Goal: Task Accomplishment & Management: Complete application form

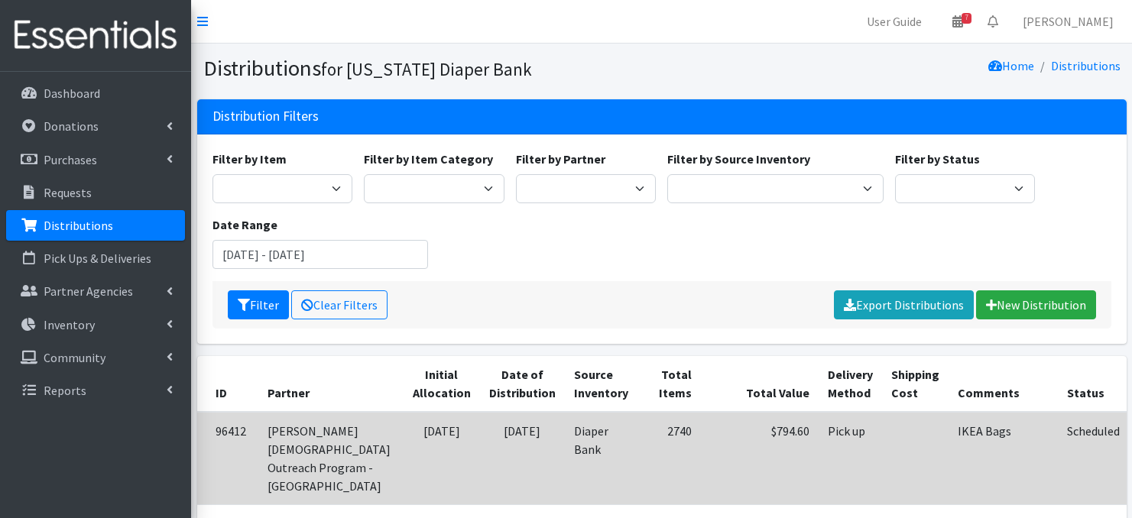
scroll to position [326, 0]
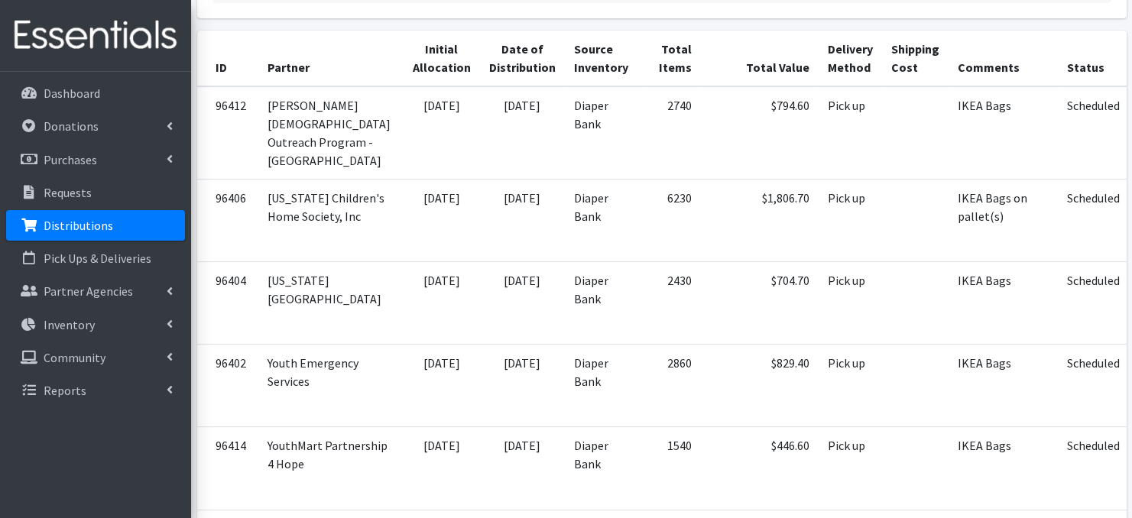
scroll to position [326, 0]
click at [95, 229] on p "Distributions" at bounding box center [79, 225] width 70 height 15
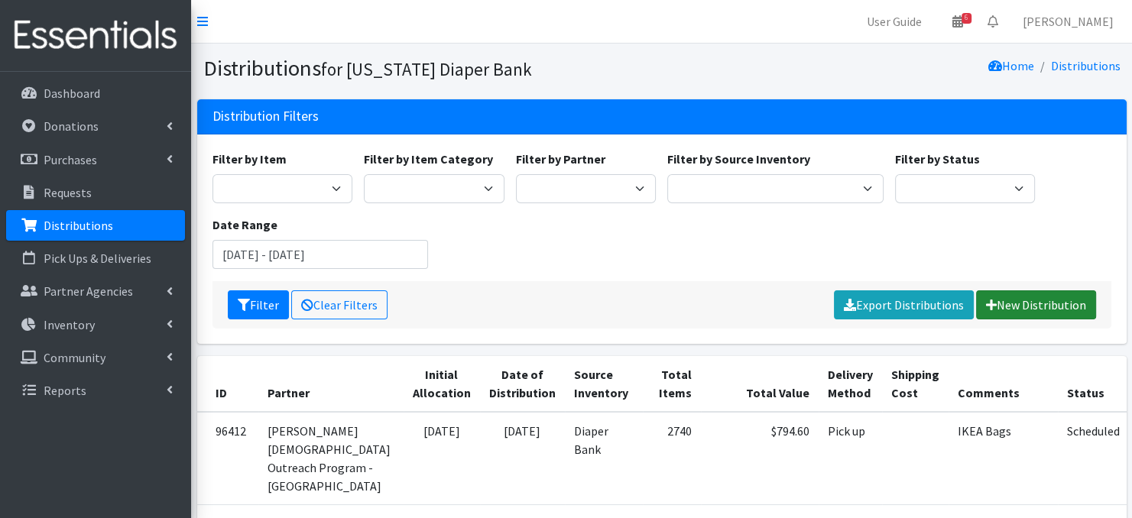
click at [1018, 302] on link "New Distribution" at bounding box center [1036, 305] width 120 height 29
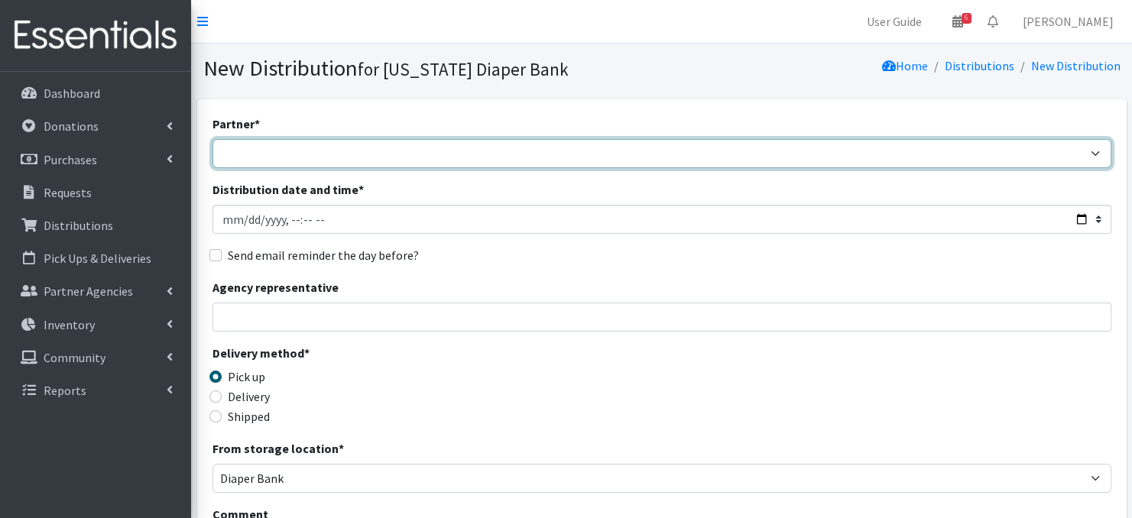
click at [446, 156] on select "Abide A Mother's Love BART - Benson Area Refugee Taskforce Big Brothers Big Sis…" at bounding box center [662, 153] width 899 height 29
select select "3266"
click at [213, 139] on select "Abide A Mother's Love BART - Benson Area Refugee Taskforce Big Brothers Big Sis…" at bounding box center [662, 153] width 899 height 29
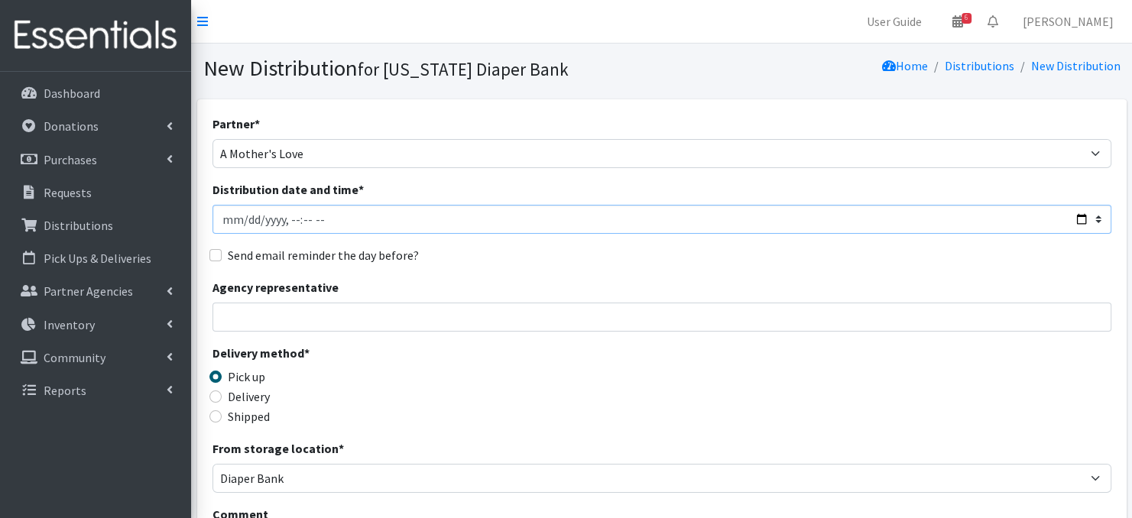
click at [242, 216] on input "Distribution date and time *" at bounding box center [662, 219] width 899 height 29
click at [282, 219] on input "Distribution date and time *" at bounding box center [662, 219] width 899 height 29
type input "2025-09-18T10:30"
click at [496, 272] on div "Partner * Abide A Mother's Love BART - Benson Area Refugee Taskforce Big Brothe…" at bounding box center [662, 463] width 899 height 696
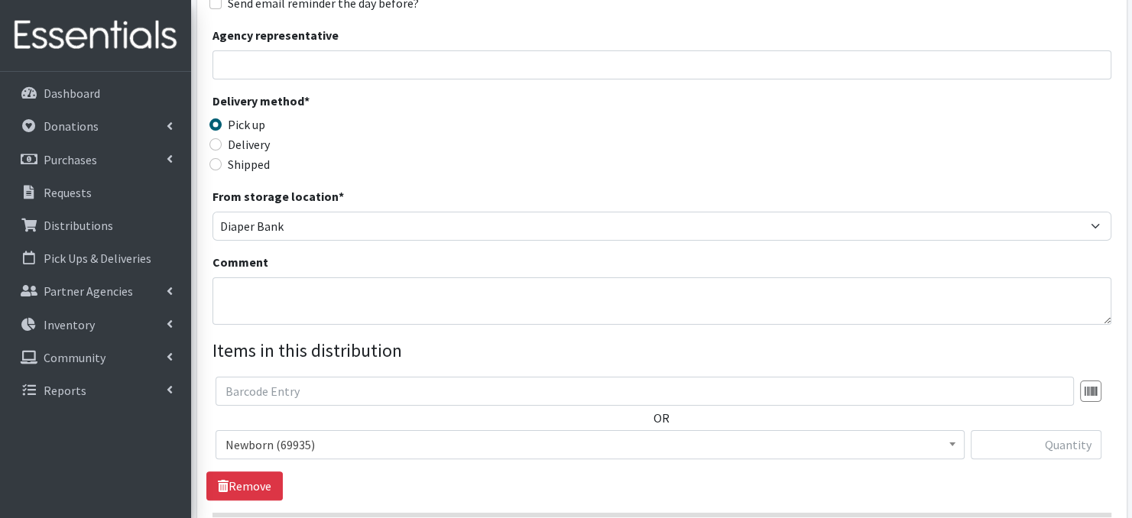
scroll to position [281, 0]
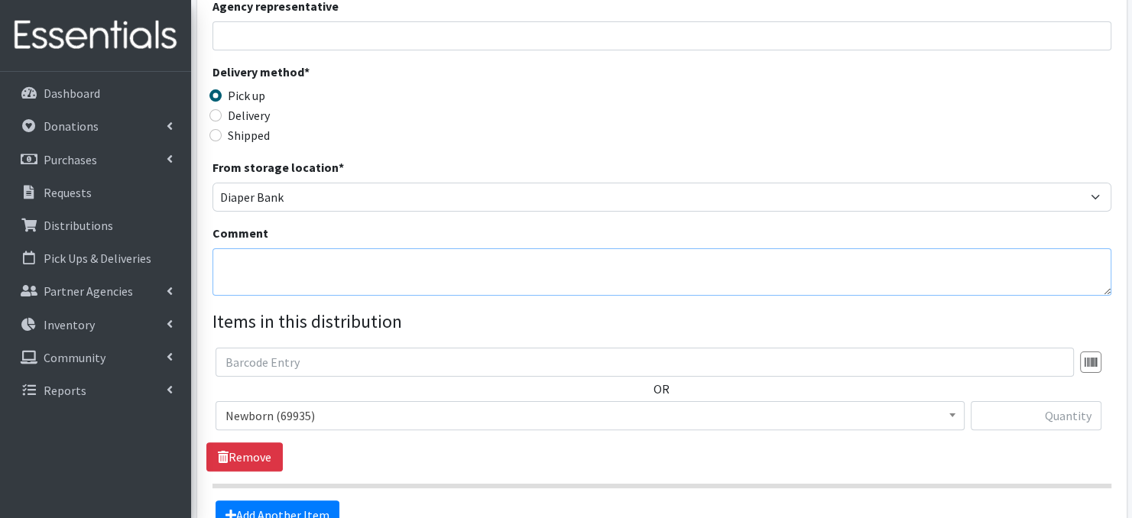
click at [327, 275] on textarea "Comment" at bounding box center [662, 271] width 899 height 47
paste textarea "IKEA Bags on pallet(s)"
type textarea "IKEA Bags on pallet(s)"
click at [792, 211] on div "Partner * Abide A Mother's Love BART - Benson Area Refugee Taskforce Big Brothe…" at bounding box center [662, 181] width 899 height 696
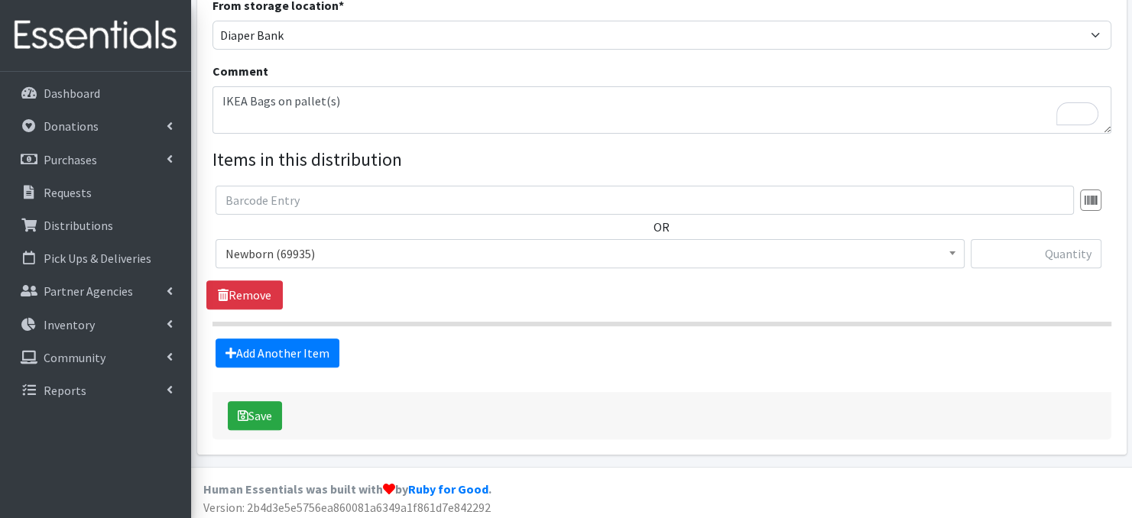
scroll to position [447, 0]
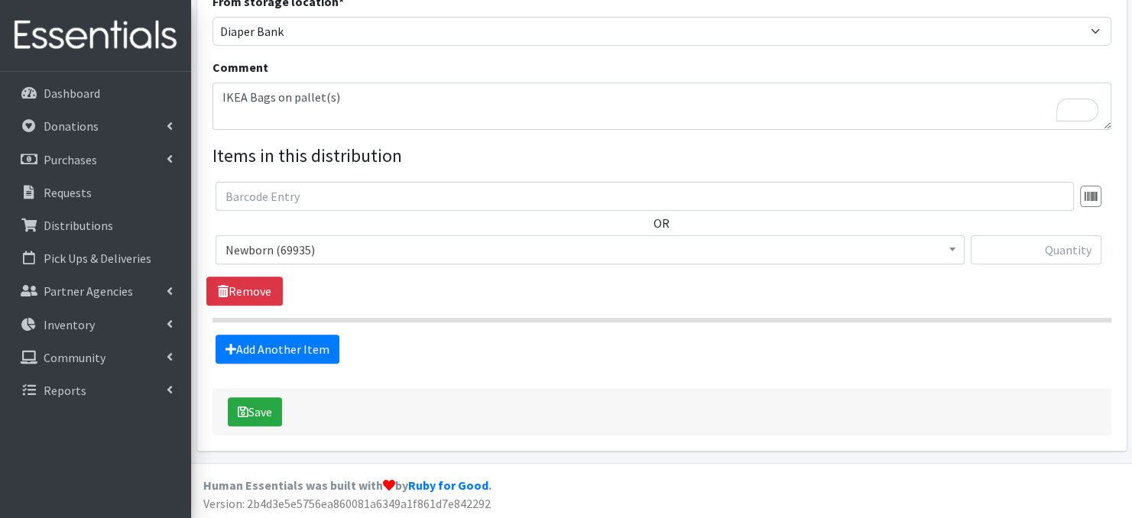
click at [950, 255] on span at bounding box center [952, 248] width 15 height 24
click at [1018, 247] on input "text" at bounding box center [1036, 249] width 131 height 29
type input "2400"
click at [265, 351] on link "Add Another Item" at bounding box center [278, 349] width 124 height 29
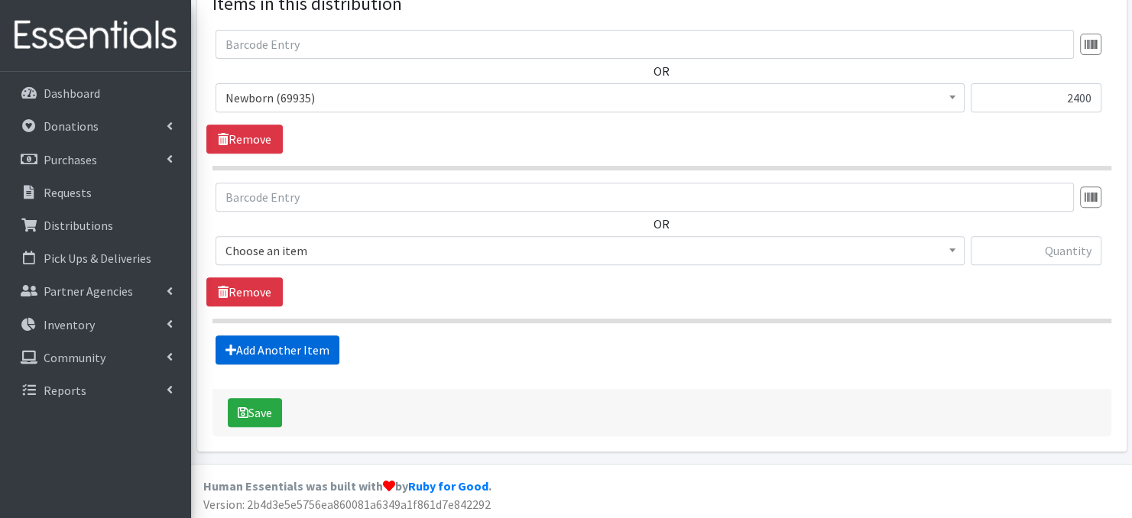
scroll to position [599, 0]
click at [946, 254] on span at bounding box center [952, 249] width 15 height 24
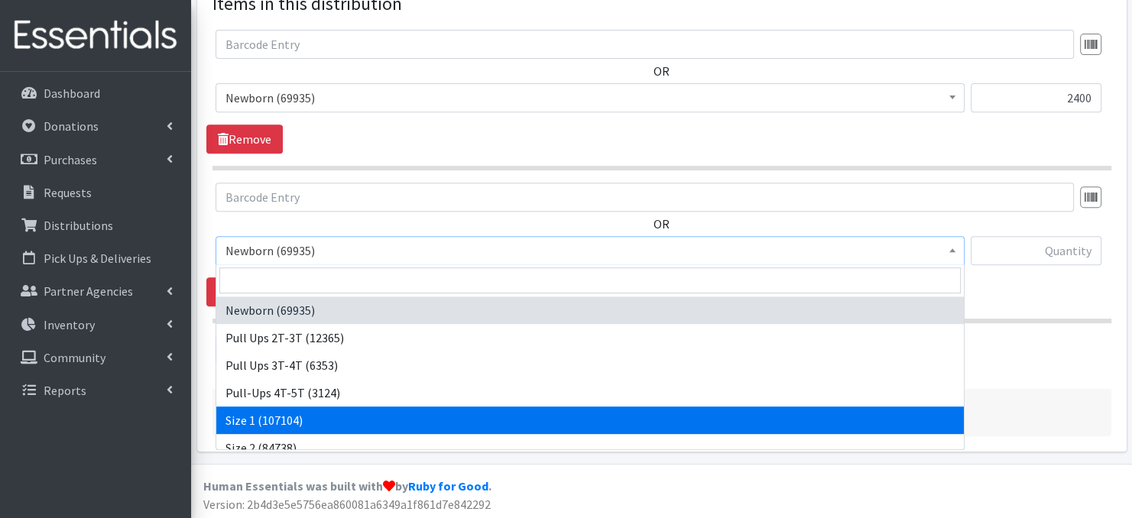
select select "3682"
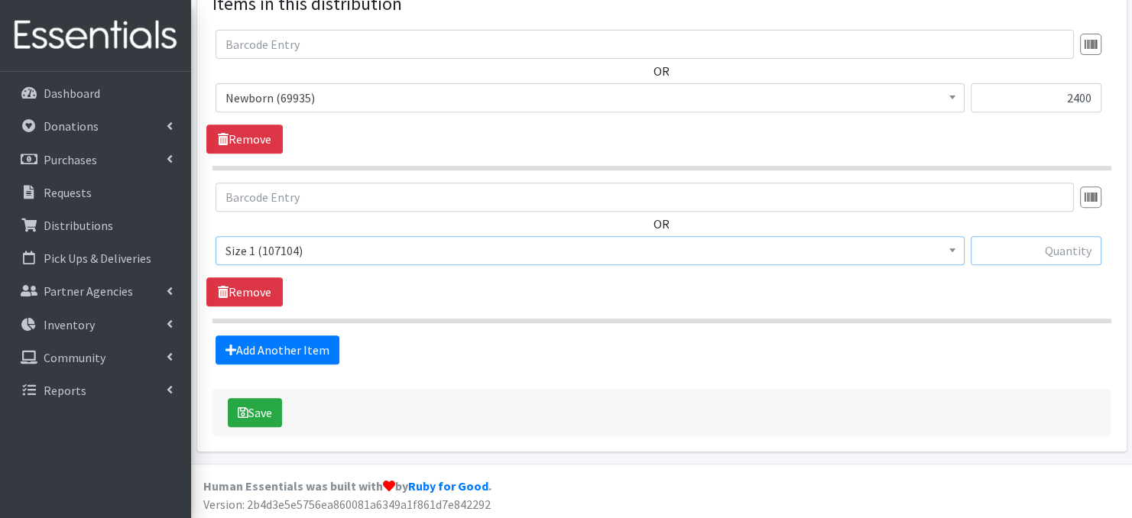
click at [1048, 258] on input "text" at bounding box center [1036, 250] width 131 height 29
type input "1200"
click at [292, 352] on link "Add Another Item" at bounding box center [278, 350] width 124 height 29
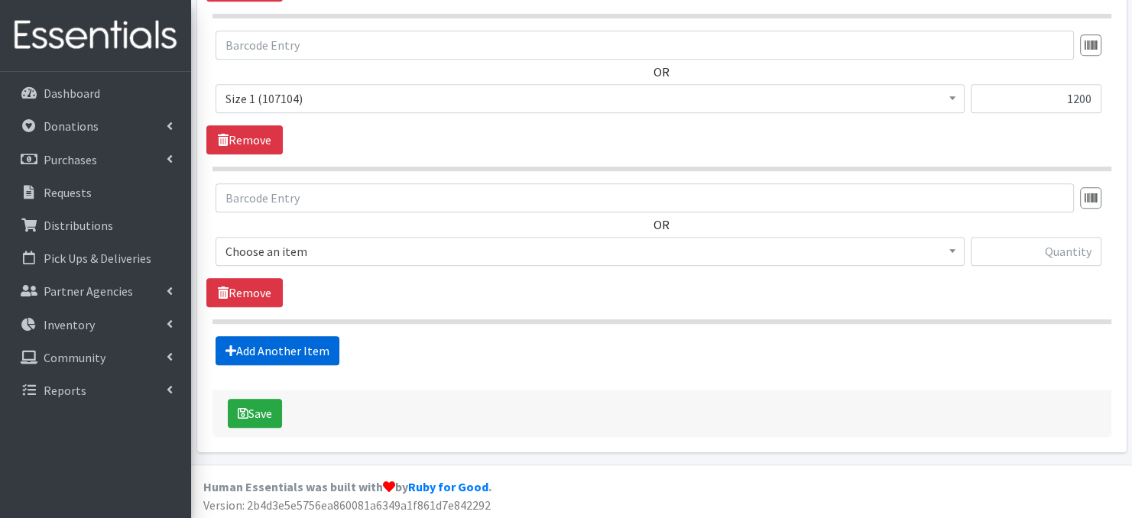
scroll to position [752, 0]
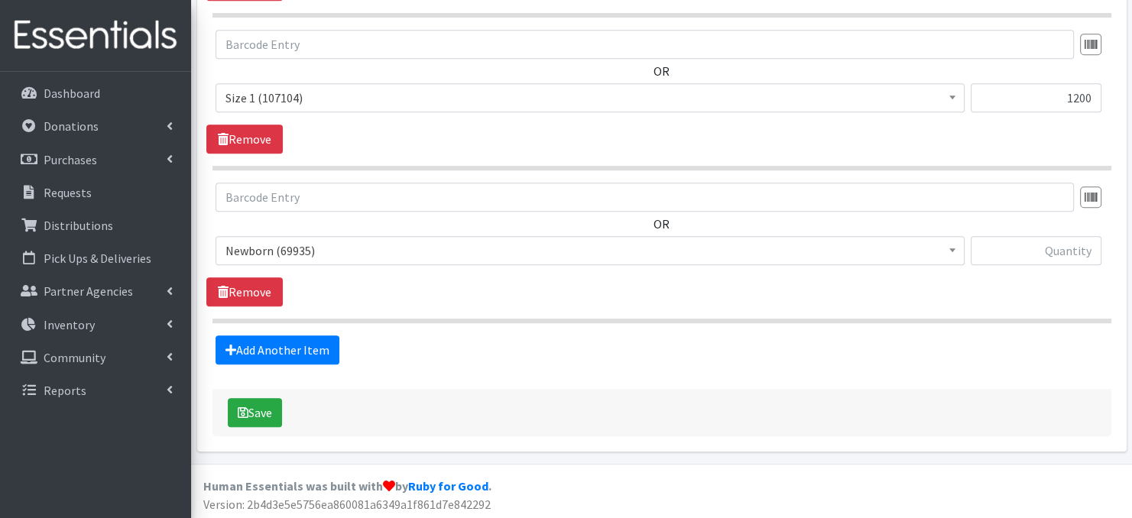
click at [957, 258] on span at bounding box center [952, 249] width 15 height 24
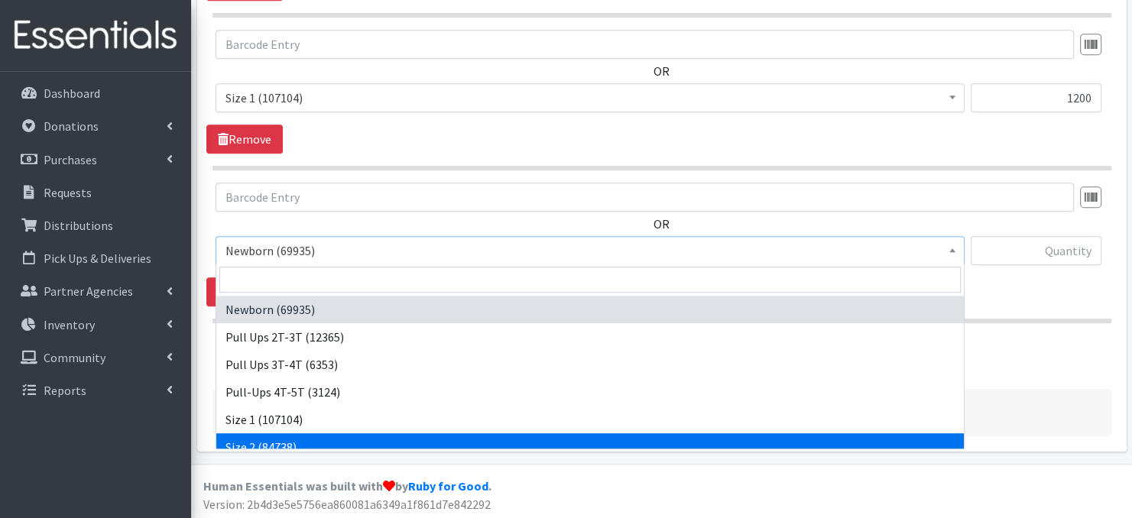
select select "3683"
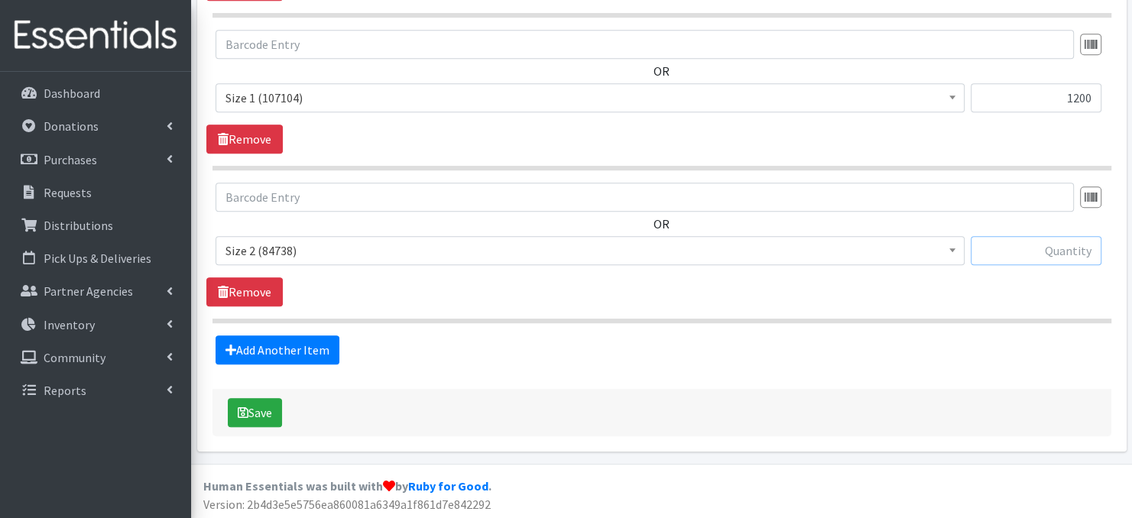
click at [1005, 252] on input "text" at bounding box center [1036, 250] width 131 height 29
type input "240"
click at [294, 348] on link "Add Another Item" at bounding box center [278, 350] width 124 height 29
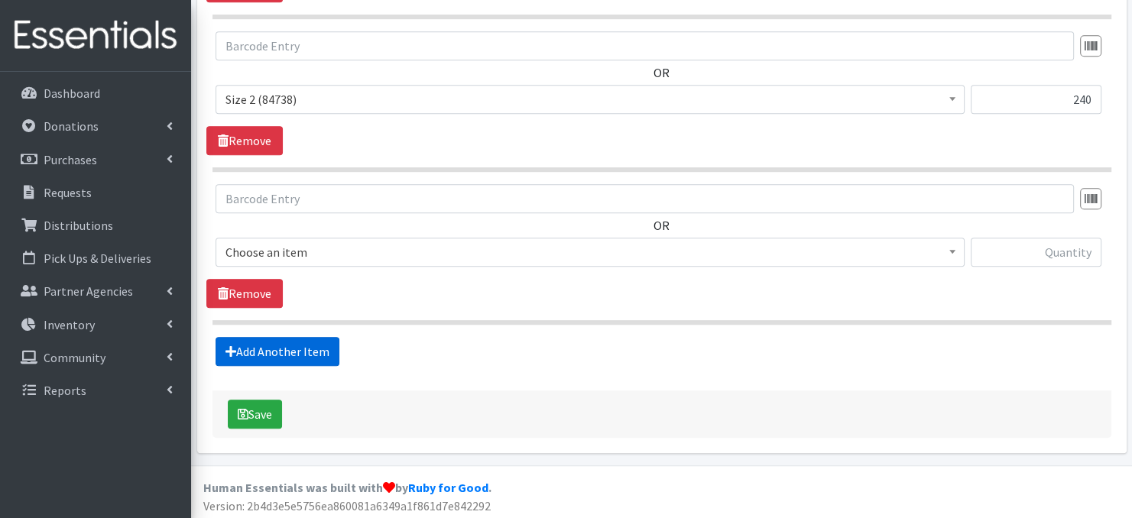
scroll to position [904, 0]
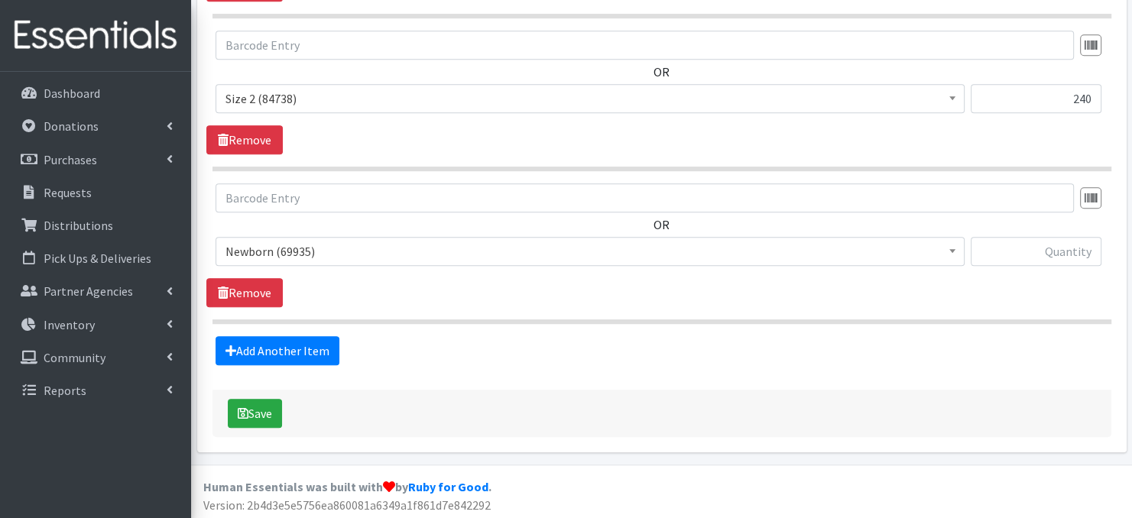
click at [950, 252] on span at bounding box center [952, 250] width 15 height 24
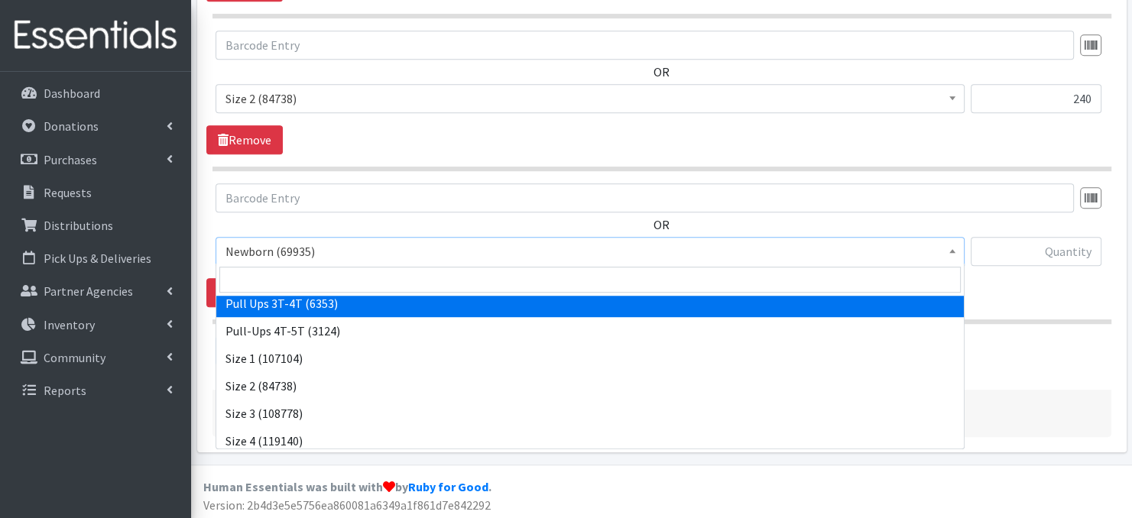
scroll to position [92, 0]
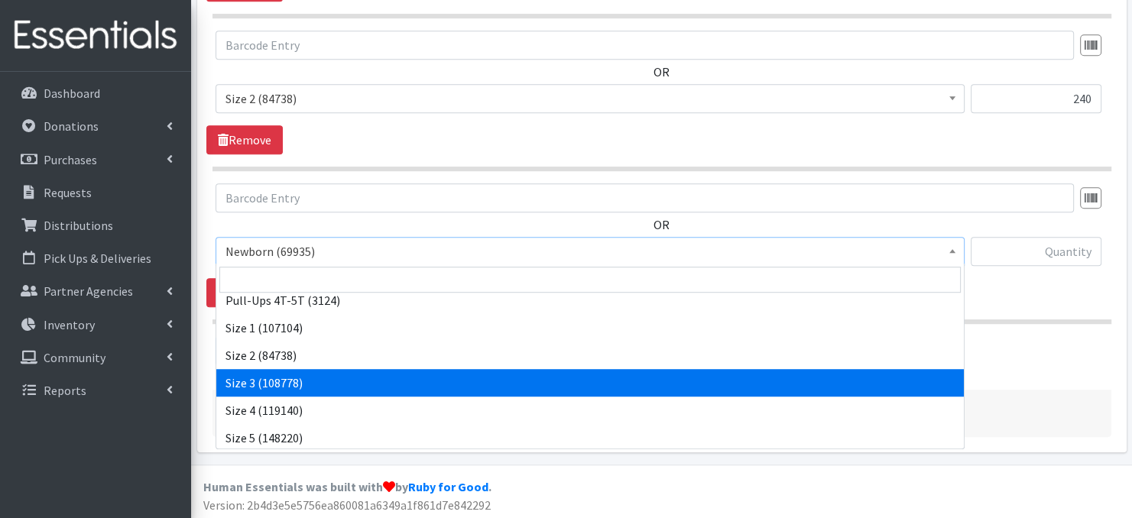
select select "3684"
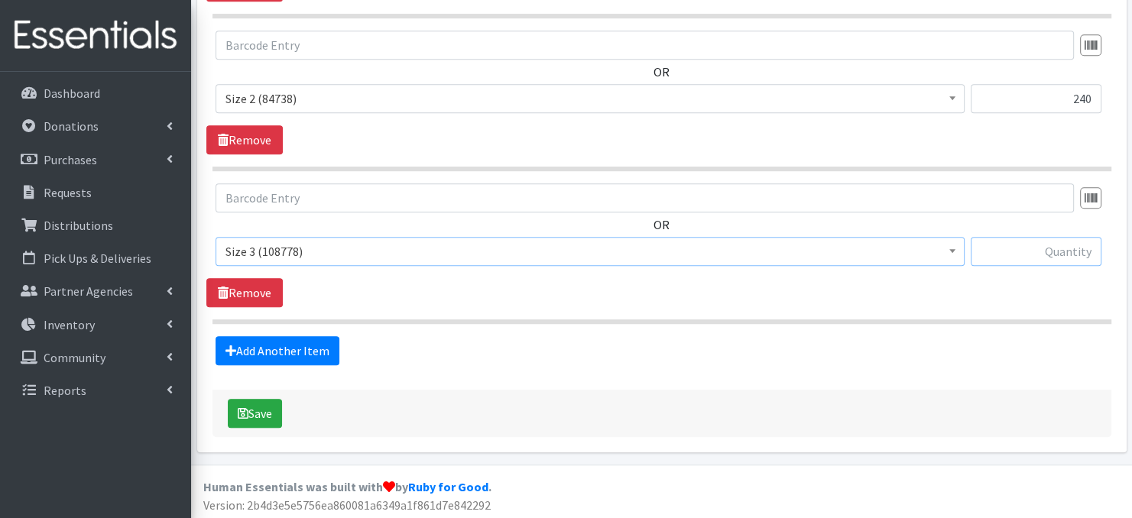
click at [997, 245] on input "text" at bounding box center [1036, 251] width 131 height 29
type input "900"
click at [278, 345] on link "Add Another Item" at bounding box center [278, 350] width 124 height 29
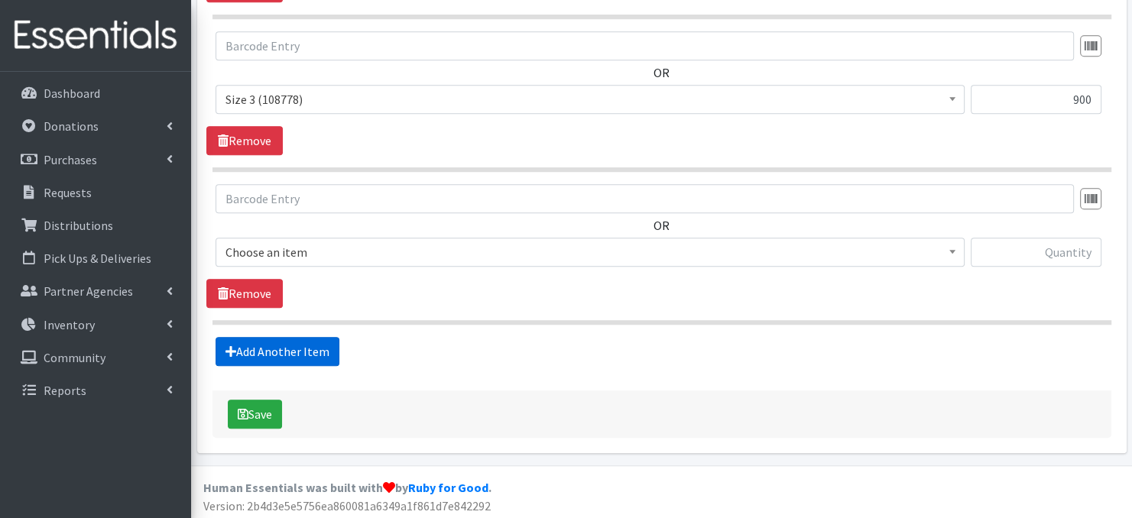
scroll to position [1057, 0]
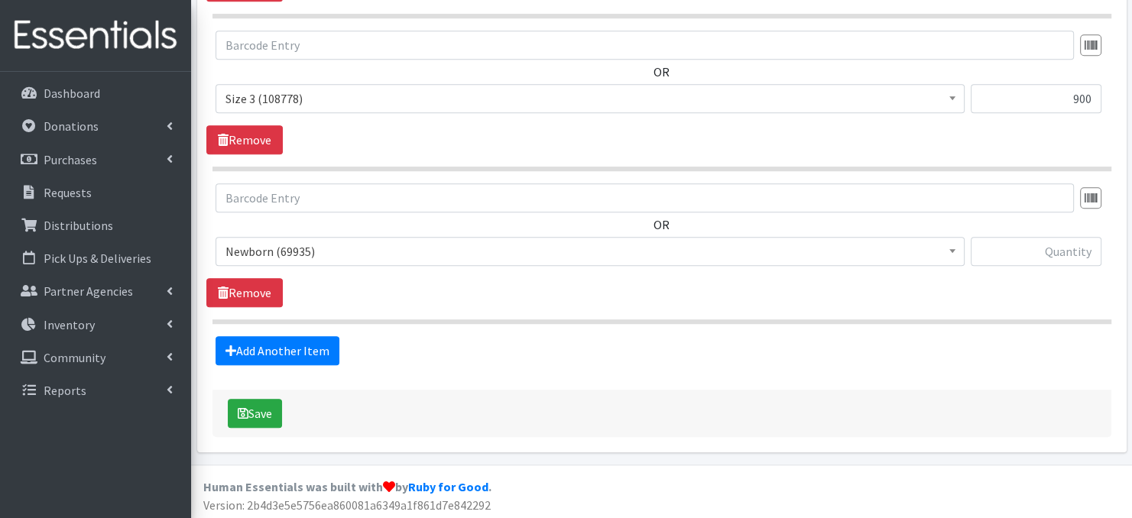
click at [953, 253] on span at bounding box center [952, 250] width 15 height 24
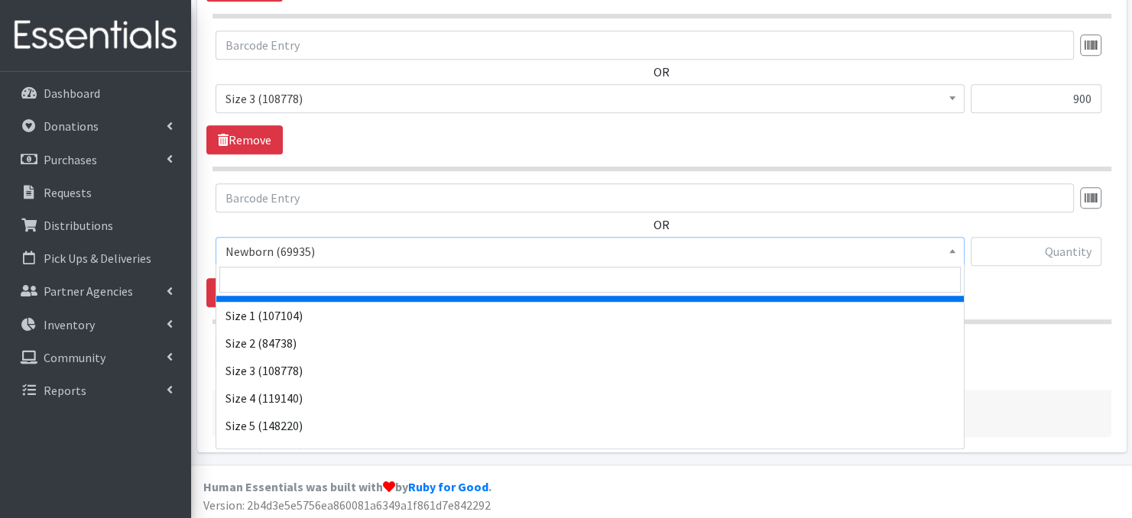
scroll to position [122, 0]
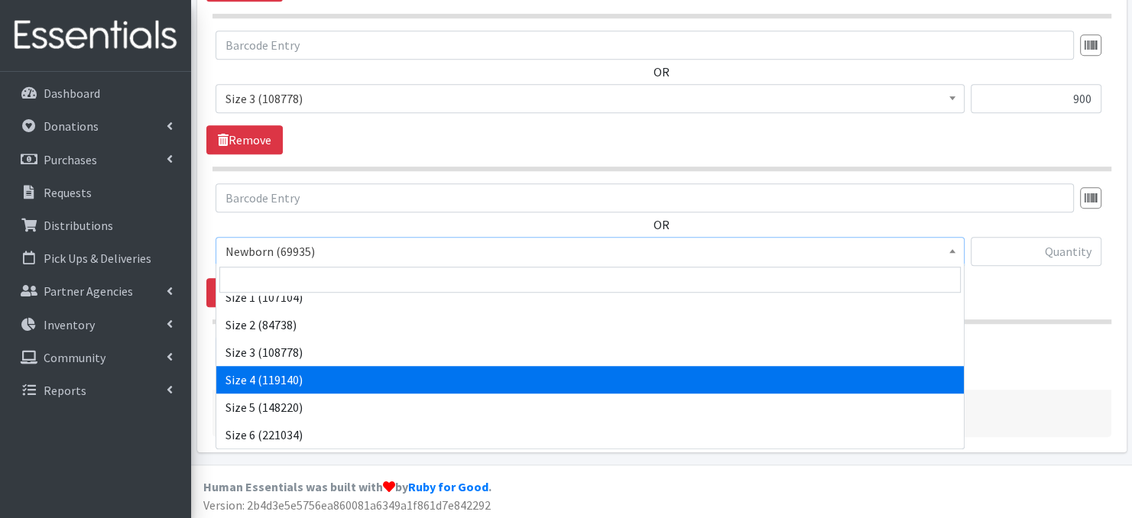
select select "3685"
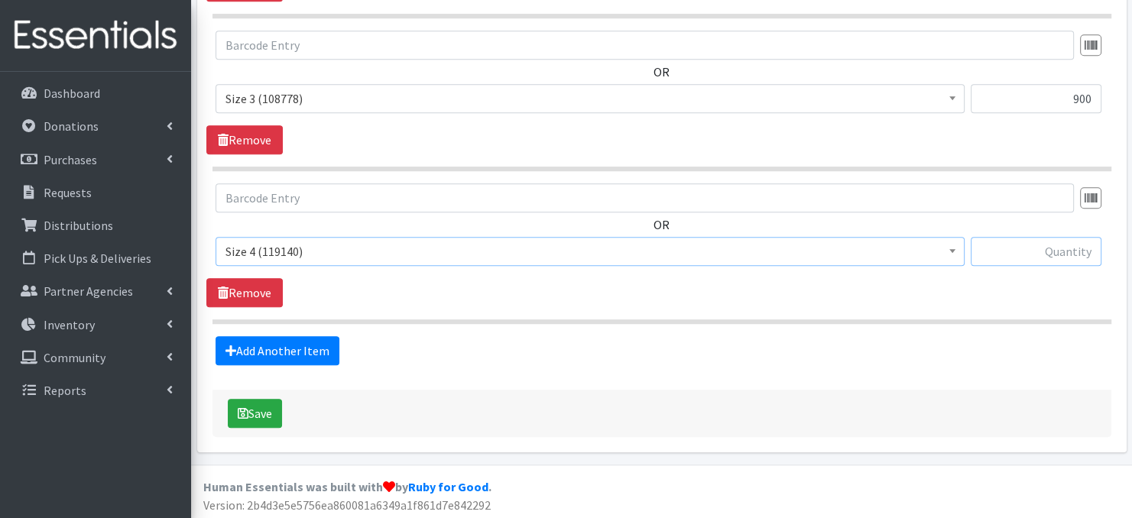
click at [1046, 255] on input "text" at bounding box center [1036, 251] width 131 height 29
type input "900"
click at [275, 352] on link "Add Another Item" at bounding box center [278, 350] width 124 height 29
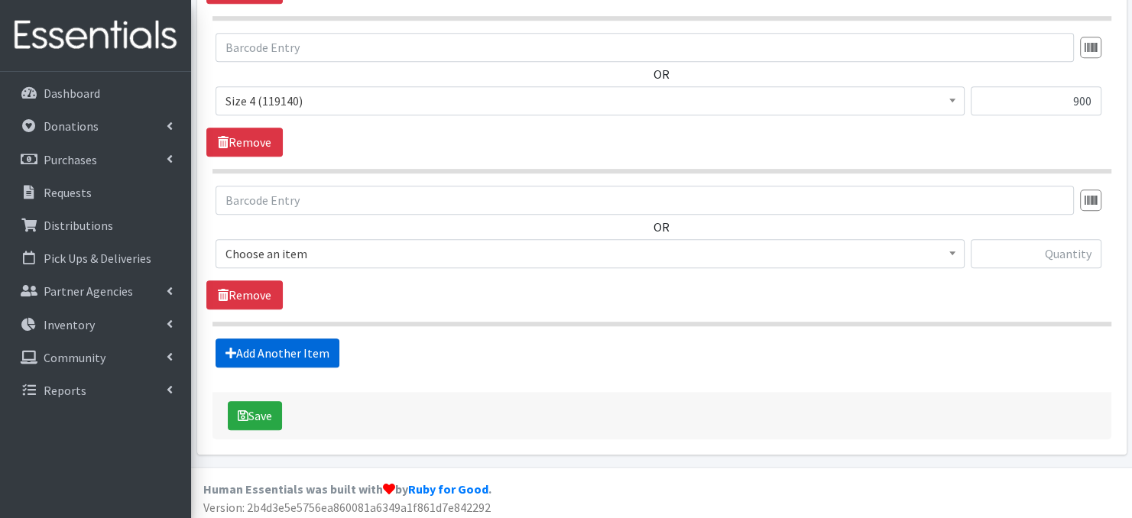
scroll to position [1209, 0]
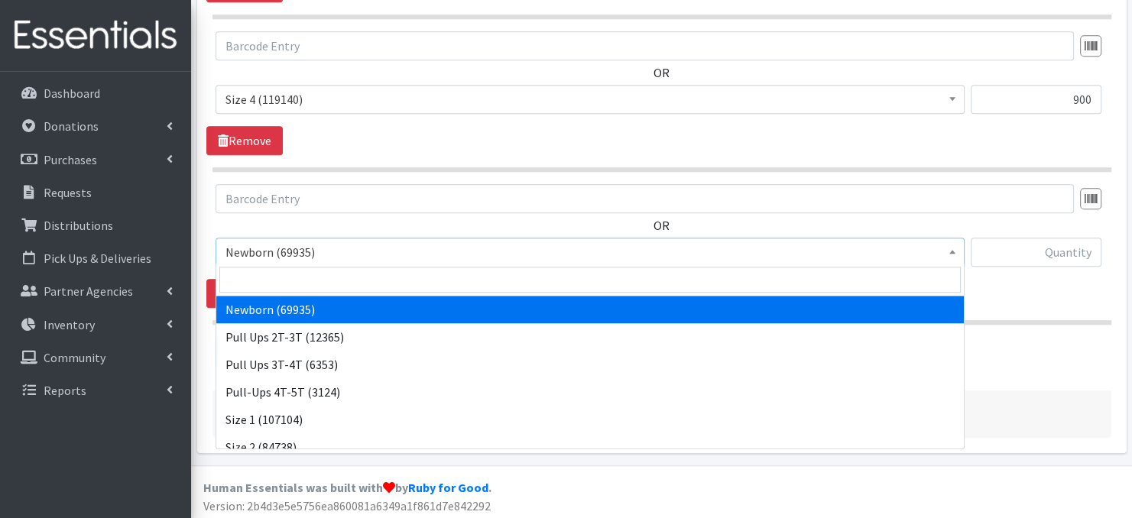
click at [948, 250] on span at bounding box center [952, 251] width 15 height 24
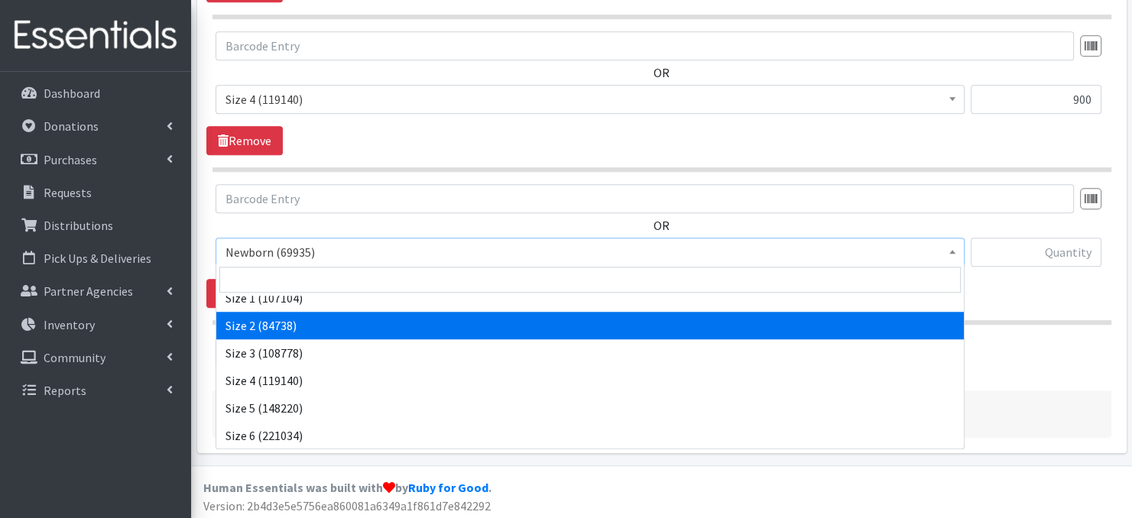
scroll to position [122, 0]
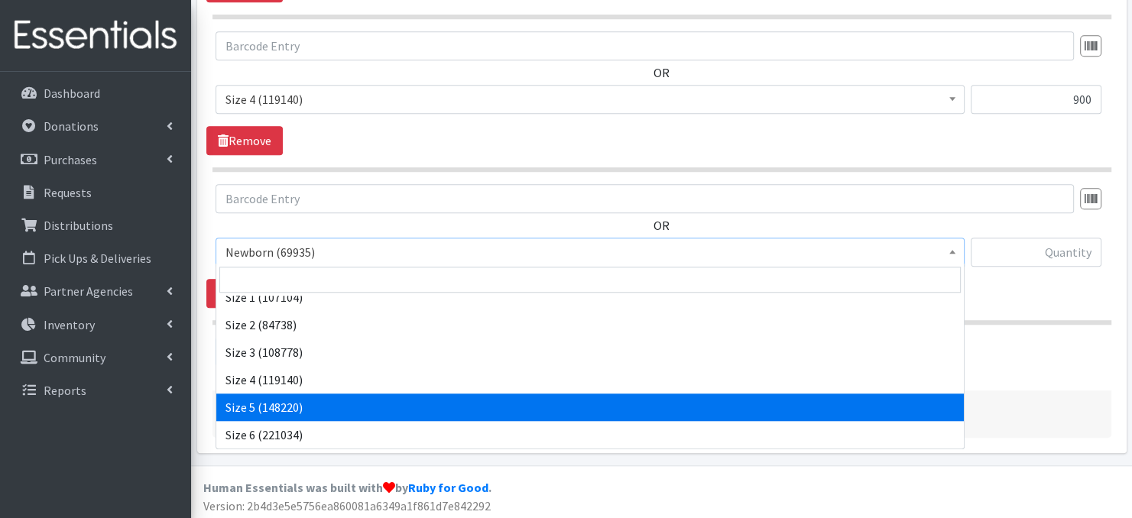
select select "3686"
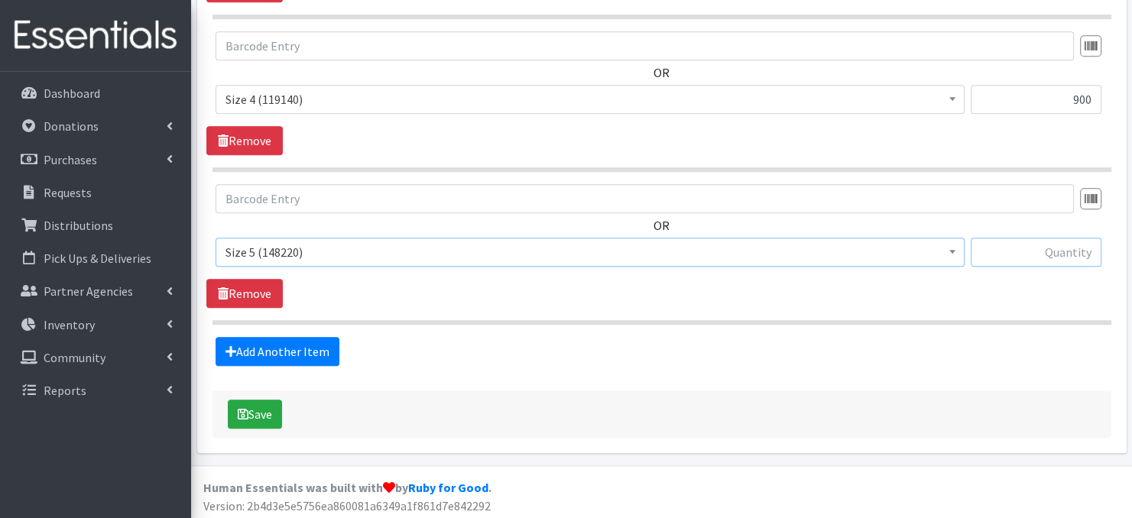
click at [1030, 249] on input "text" at bounding box center [1036, 252] width 131 height 29
type input "1800"
click at [283, 343] on link "Add Another Item" at bounding box center [278, 351] width 124 height 29
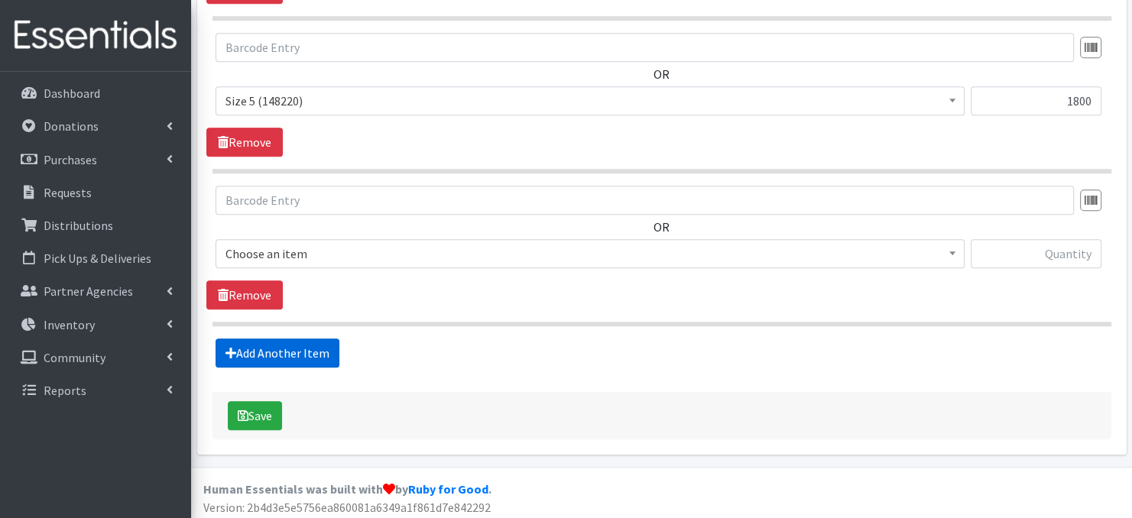
scroll to position [1362, 0]
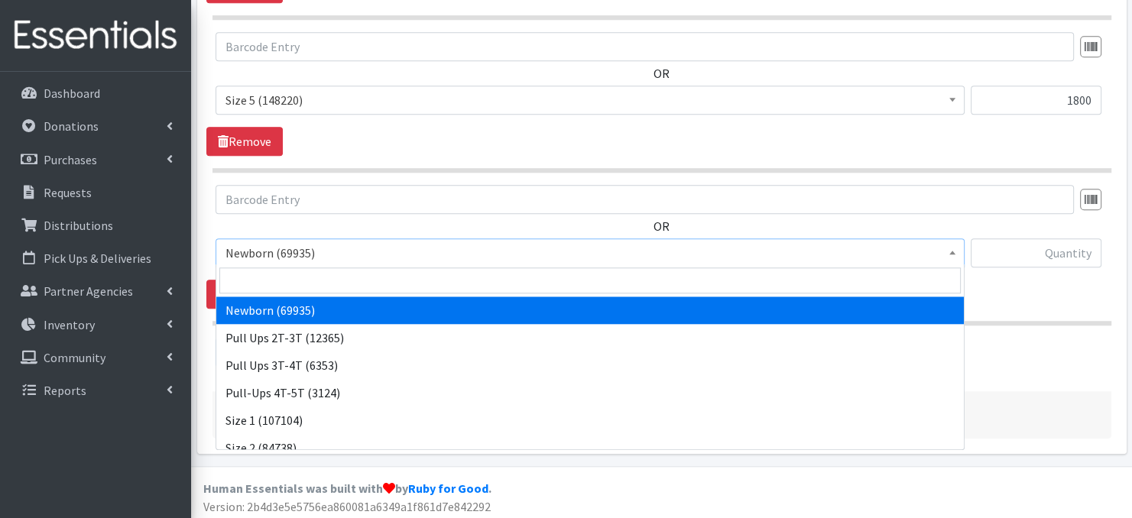
click at [950, 252] on span at bounding box center [952, 251] width 15 height 24
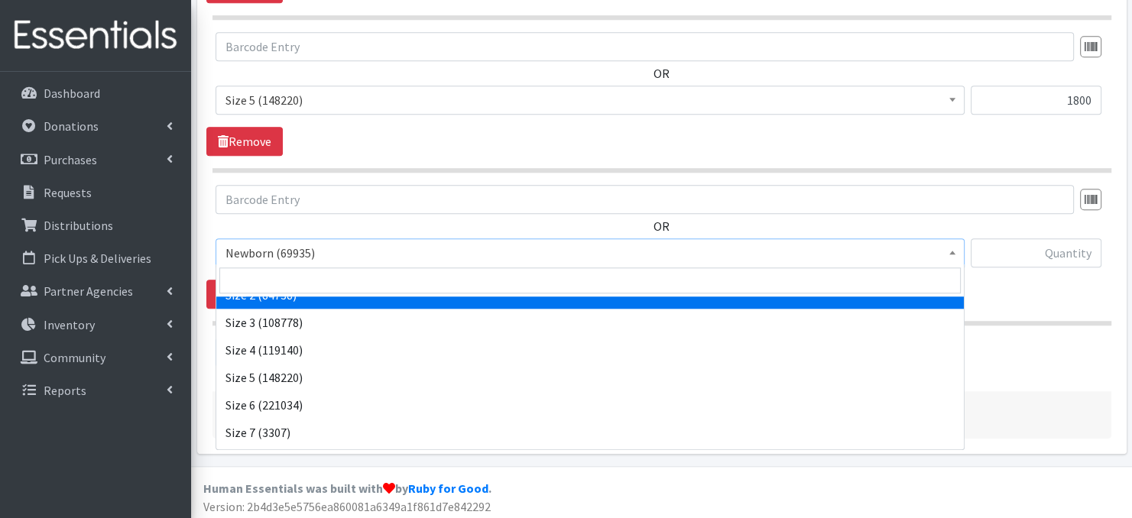
scroll to position [177, 0]
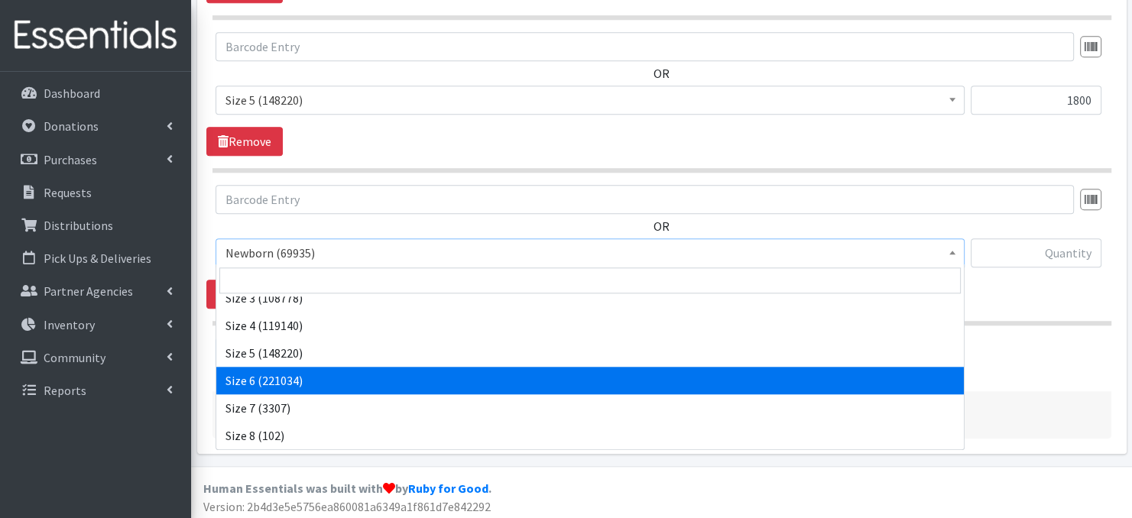
select select "3687"
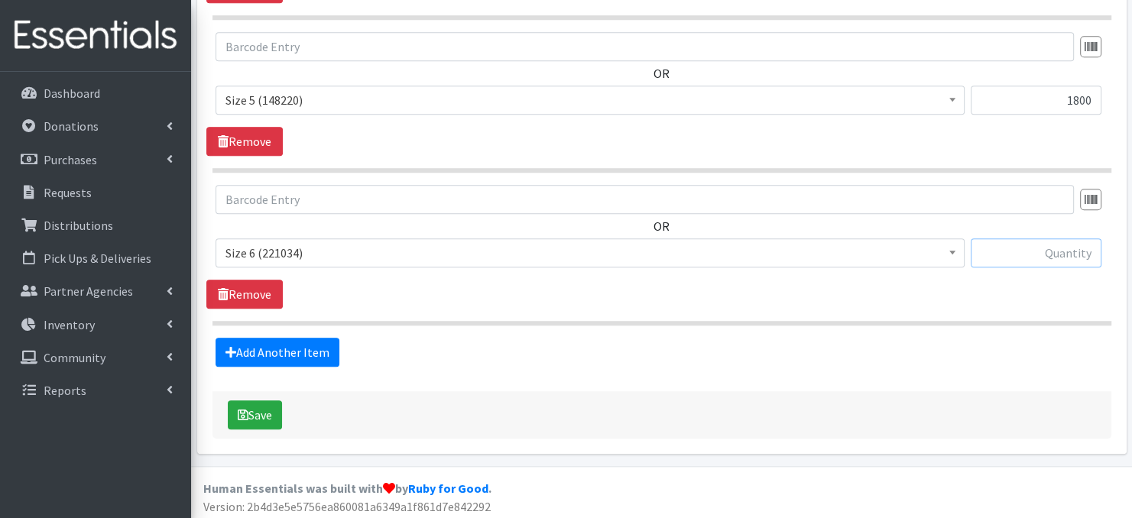
click at [1022, 249] on input "text" at bounding box center [1036, 253] width 131 height 29
type input "1800"
click at [297, 356] on link "Add Another Item" at bounding box center [278, 352] width 124 height 29
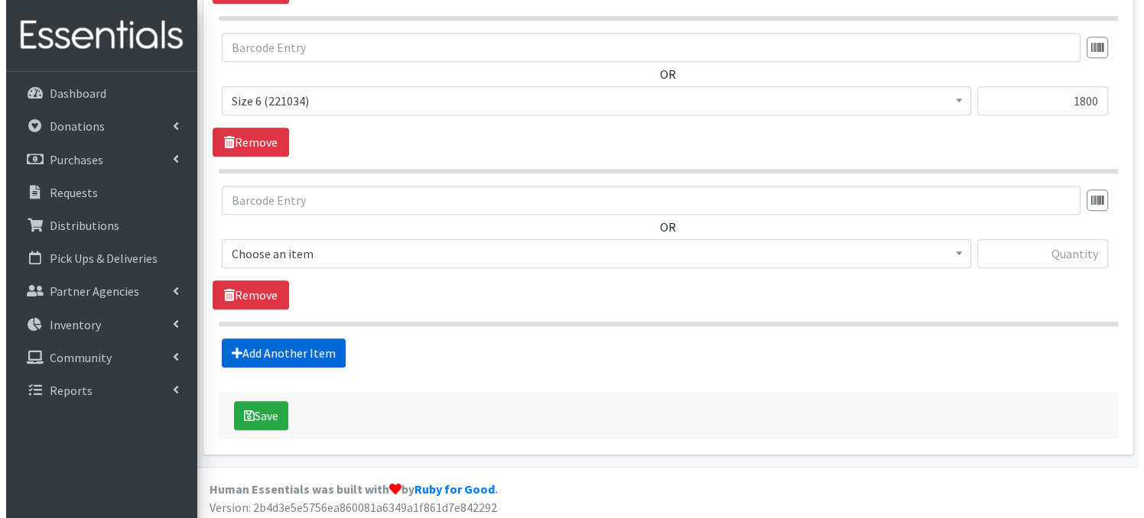
scroll to position [1514, 0]
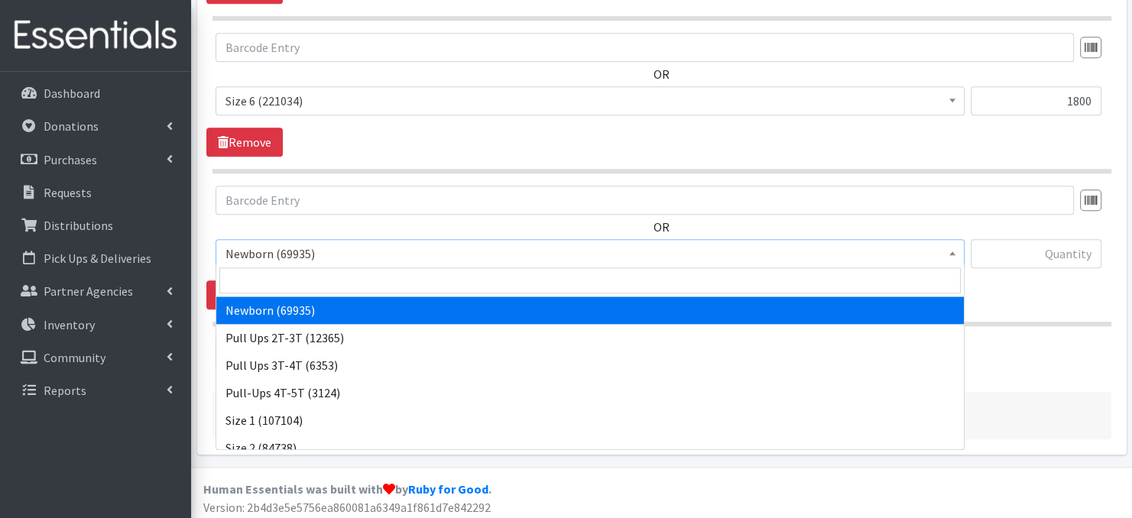
click at [957, 253] on span at bounding box center [952, 252] width 15 height 24
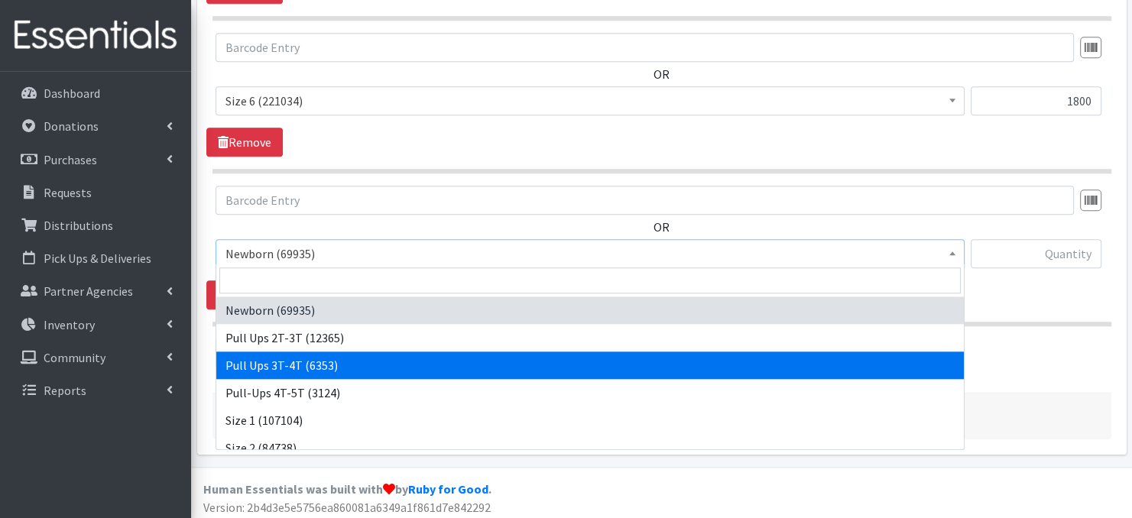
select select "3697"
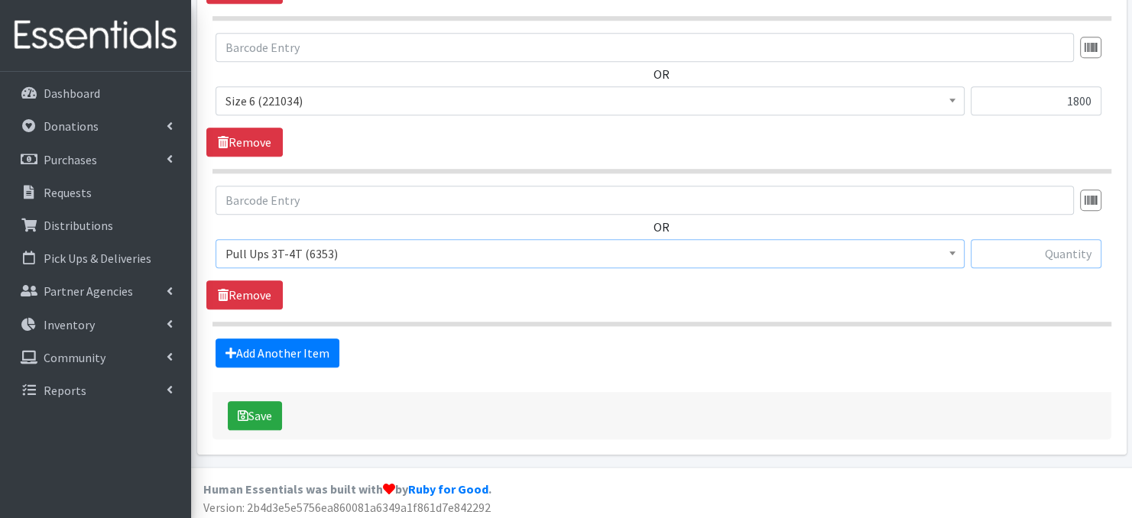
click at [1040, 253] on input "text" at bounding box center [1036, 253] width 131 height 29
type input "180"
click at [258, 417] on button "Save" at bounding box center [255, 415] width 54 height 29
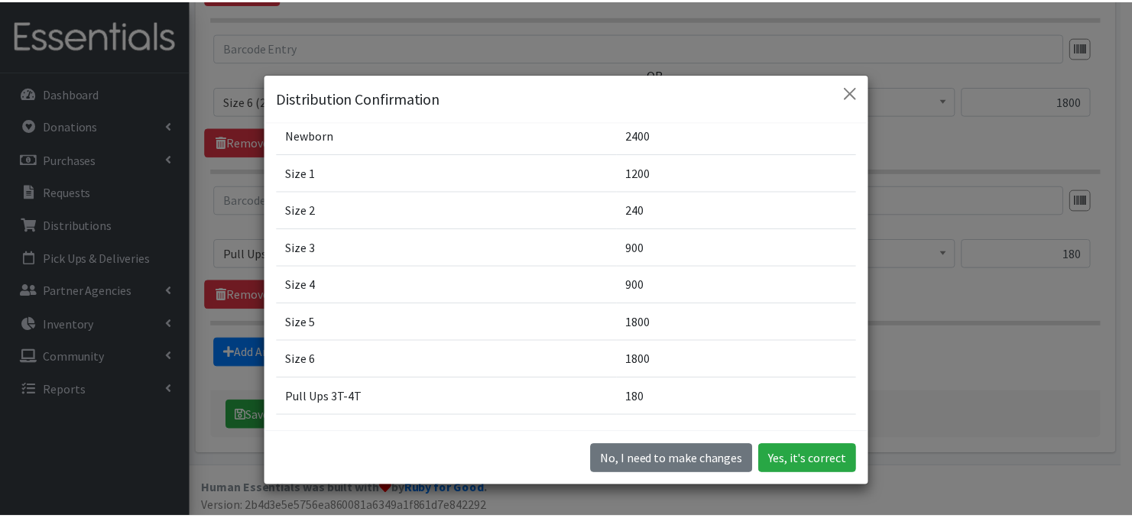
scroll to position [112, 0]
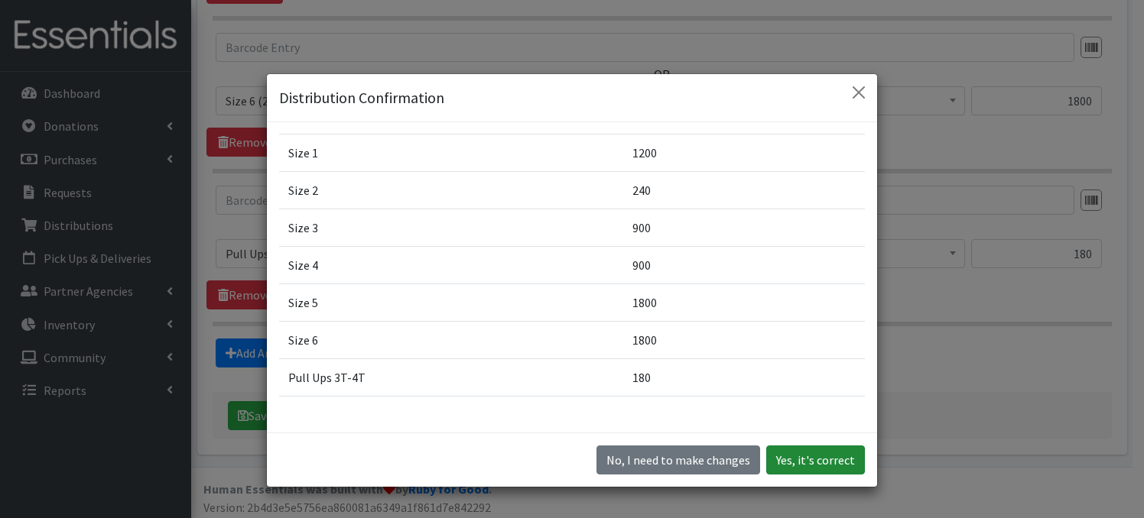
click at [813, 459] on button "Yes, it's correct" at bounding box center [815, 460] width 99 height 29
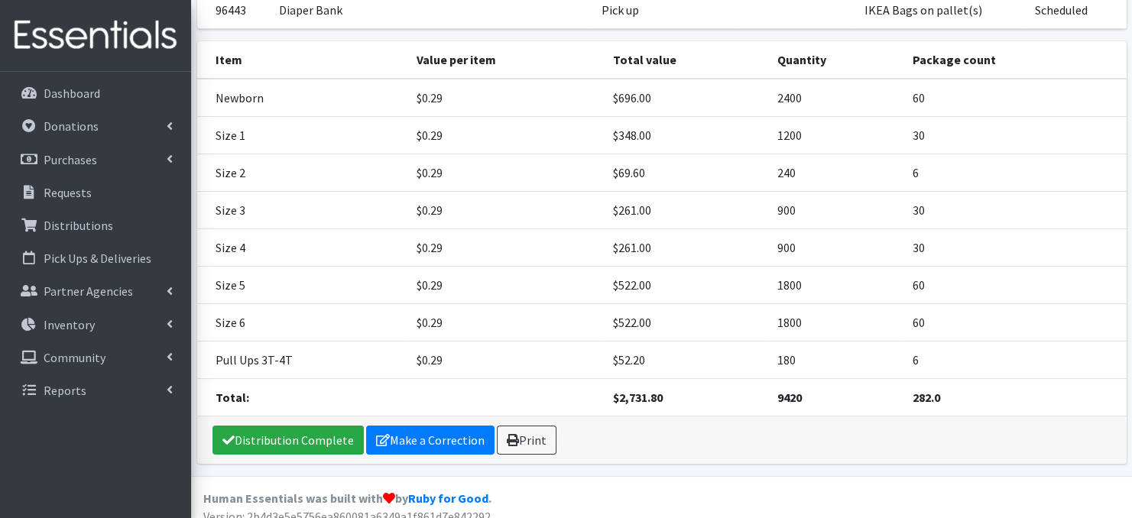
scroll to position [202, 0]
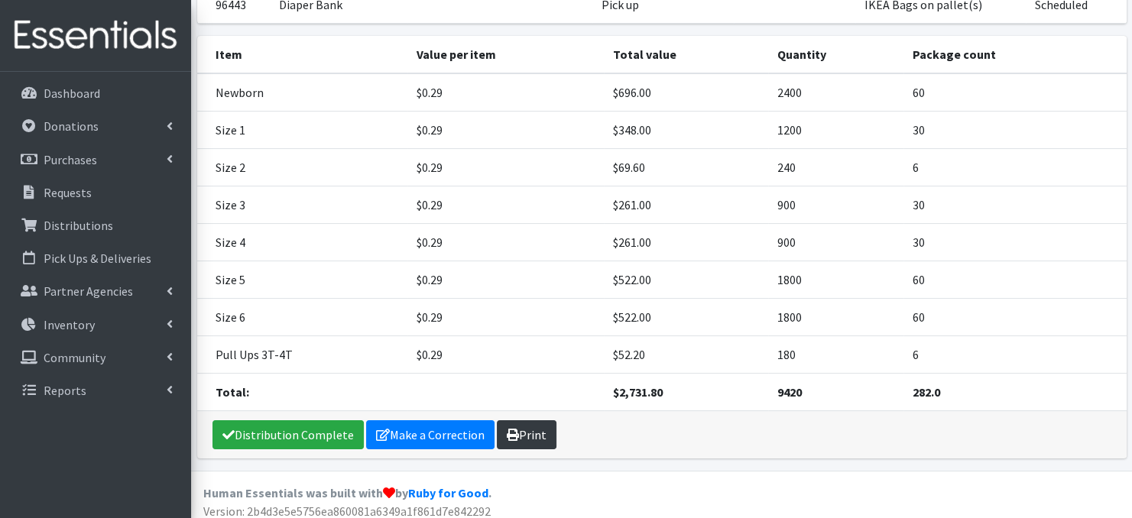
click at [535, 435] on link "Print" at bounding box center [527, 434] width 60 height 29
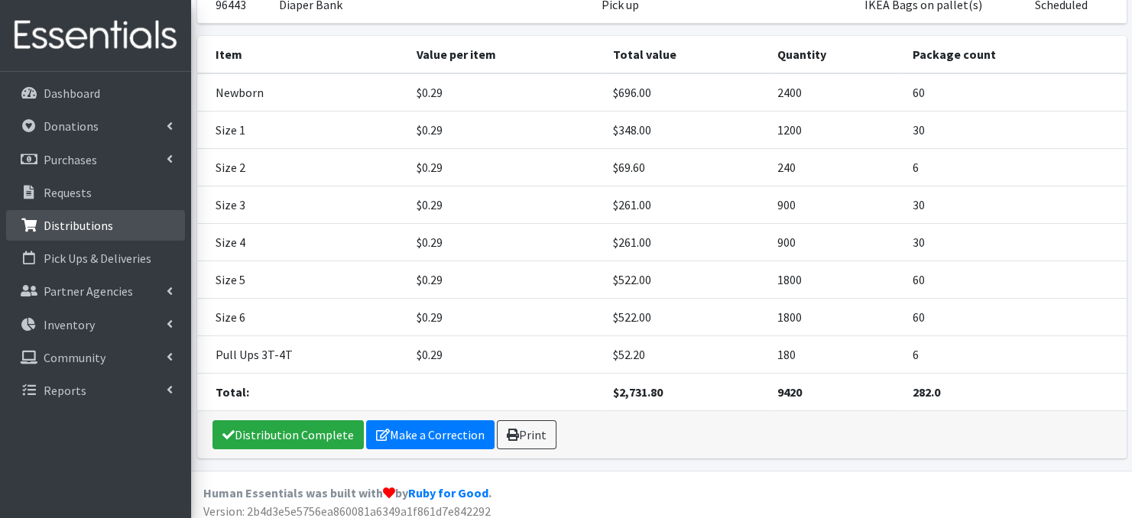
click at [83, 230] on p "Distributions" at bounding box center [79, 225] width 70 height 15
